Goal: Task Accomplishment & Management: Complete application form

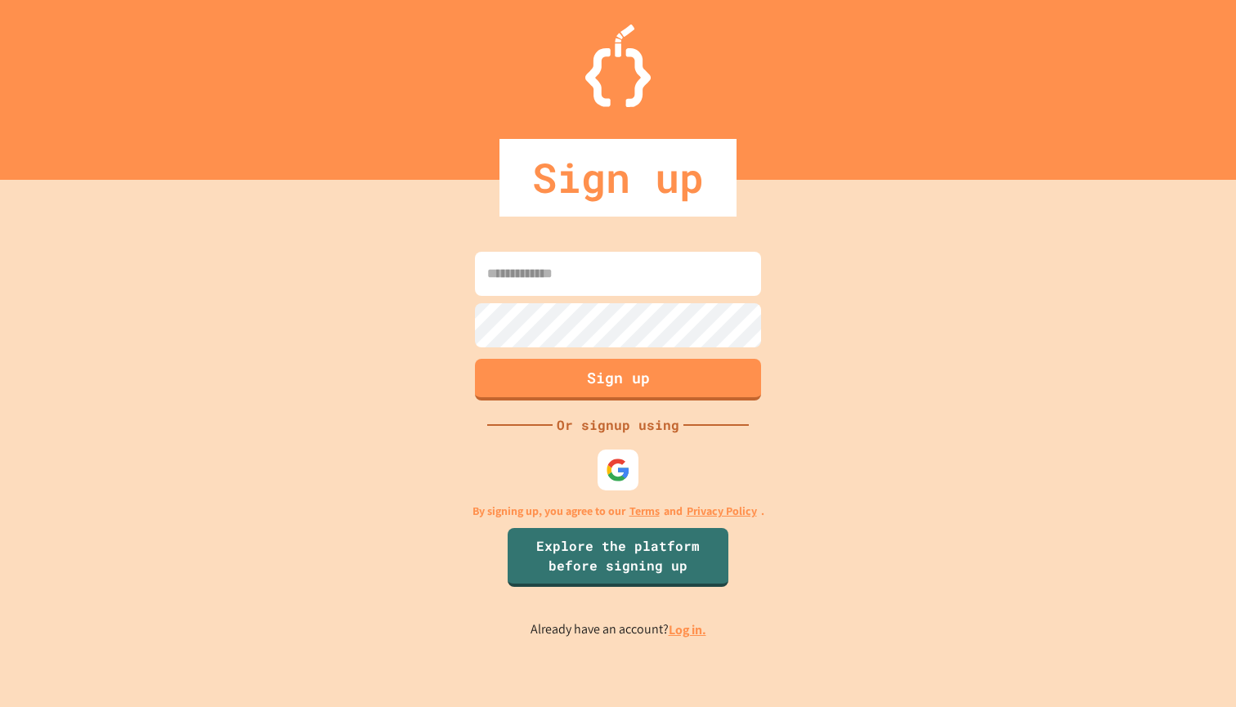
click at [597, 287] on input at bounding box center [618, 274] width 286 height 44
type input "*********"
click at [620, 477] on img at bounding box center [618, 470] width 25 height 25
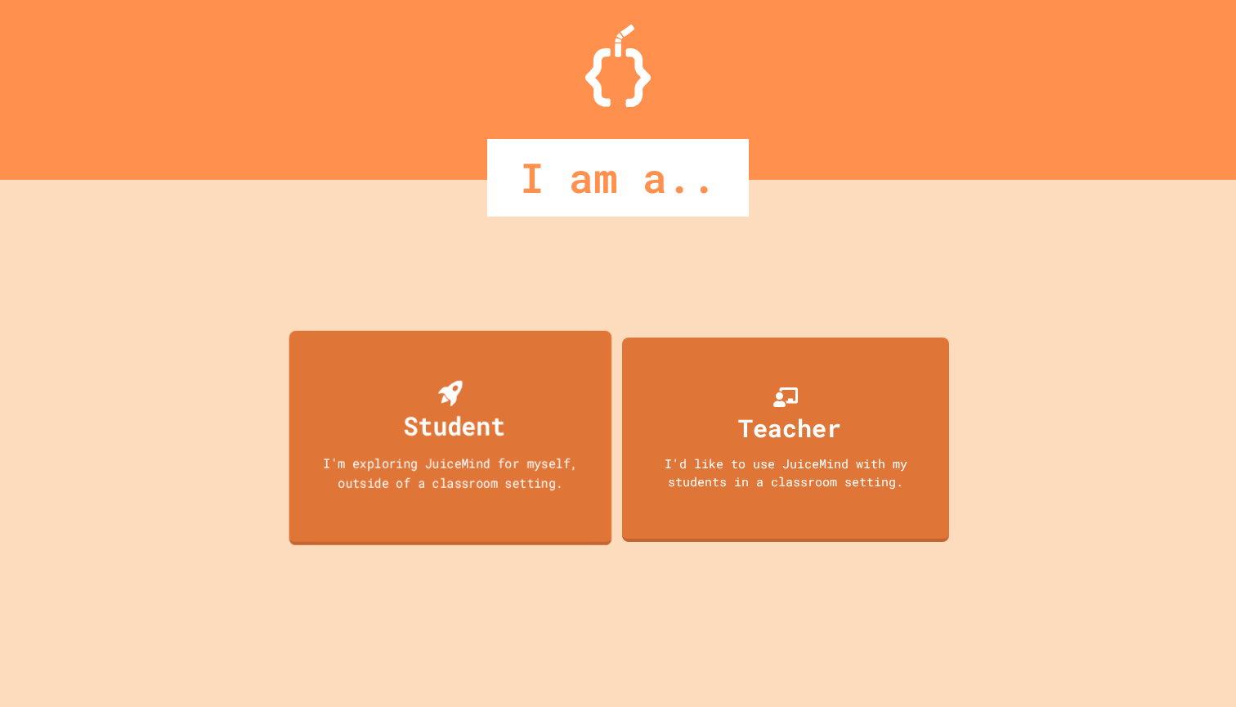
click at [535, 436] on div "Student I'm exploring JuiceMind for myself, outside of a classroom setting." at bounding box center [450, 437] width 323 height 215
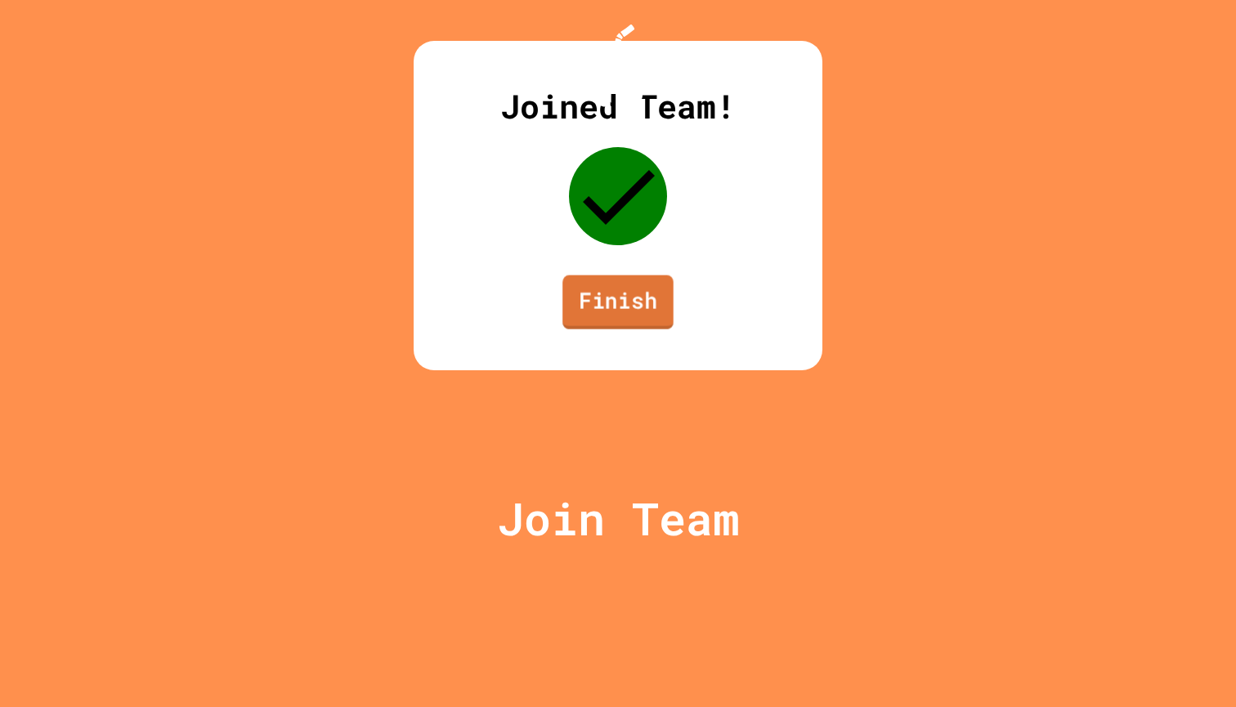
click at [617, 329] on link "Finish" at bounding box center [617, 302] width 111 height 54
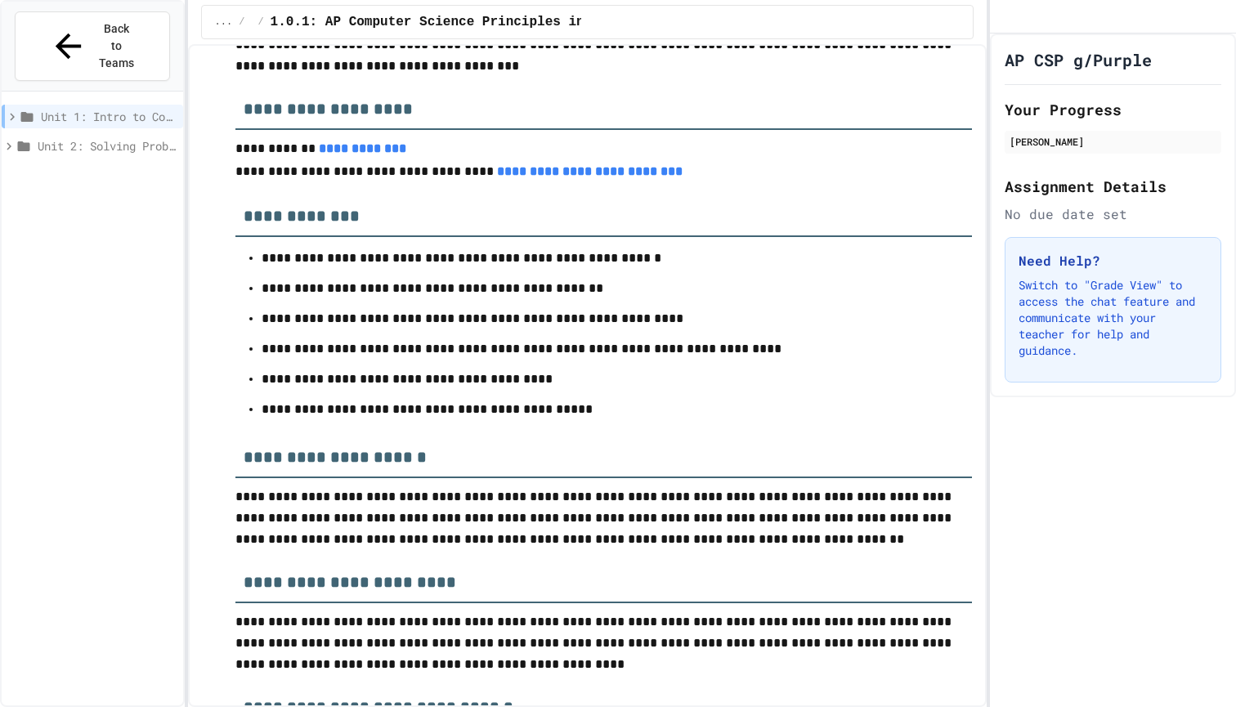
scroll to position [477, 0]
